Goal: Information Seeking & Learning: Learn about a topic

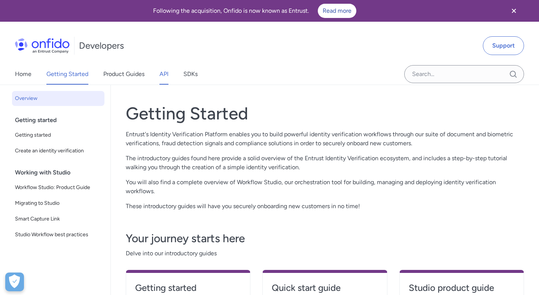
click at [163, 75] on link "API" at bounding box center [164, 74] width 9 height 21
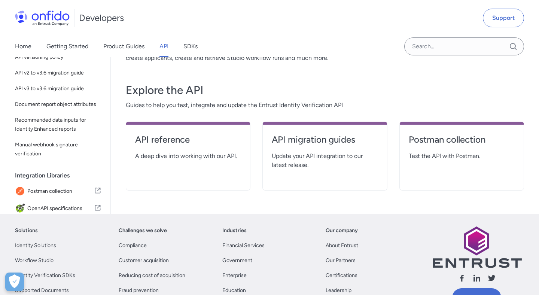
scroll to position [125, 0]
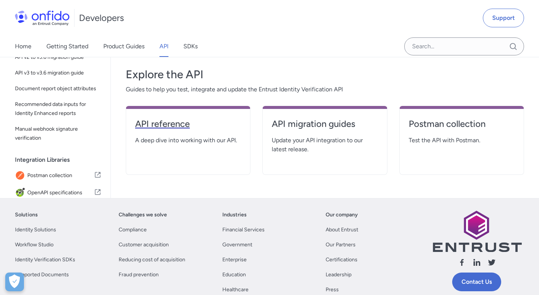
click at [164, 125] on h4 "API reference" at bounding box center [188, 124] width 106 height 12
select select "http"
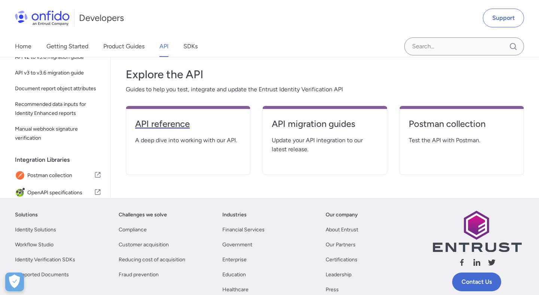
select select "http"
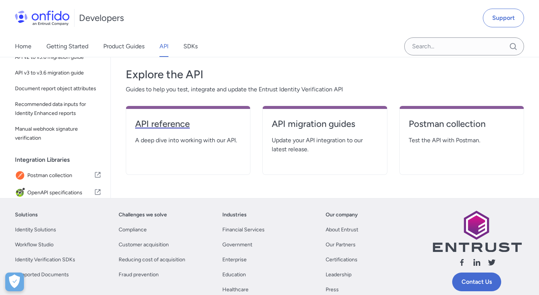
select select "http"
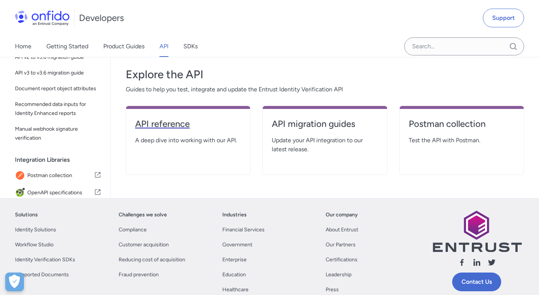
select select "http"
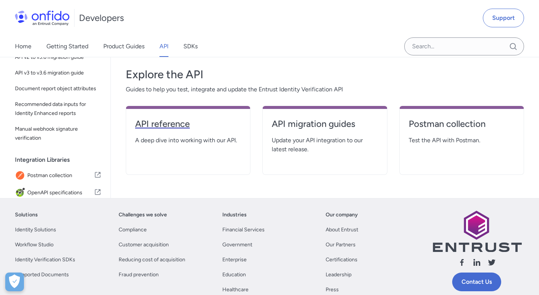
select select "http"
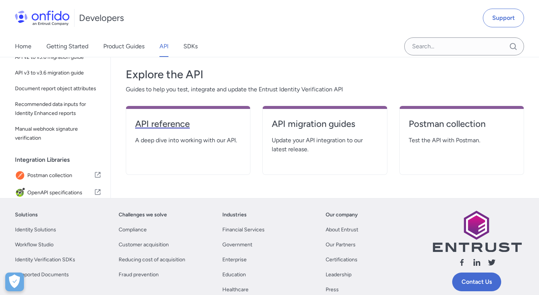
select select "http"
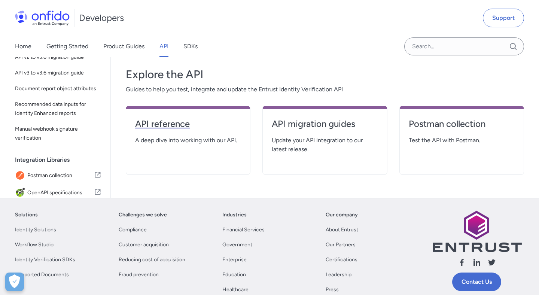
select select "http"
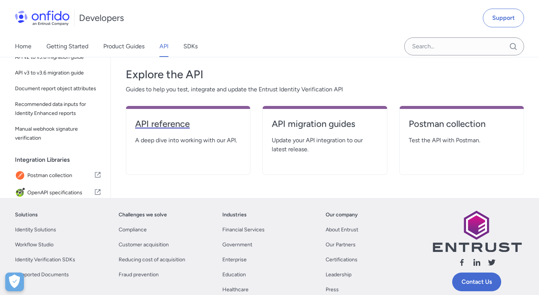
select select "http"
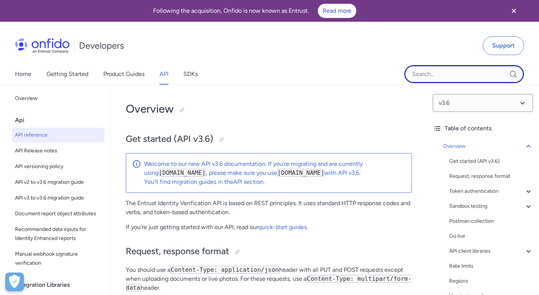
click at [447, 75] on input "Onfido search input field" at bounding box center [464, 74] width 120 height 18
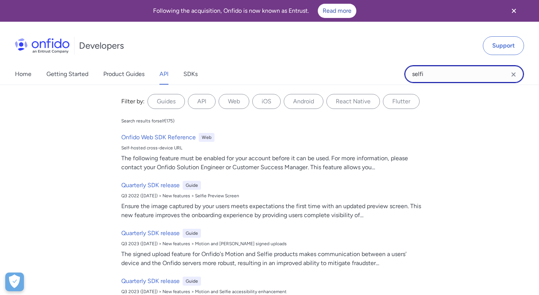
type input "selfie"
